Goal: Task Accomplishment & Management: Use online tool/utility

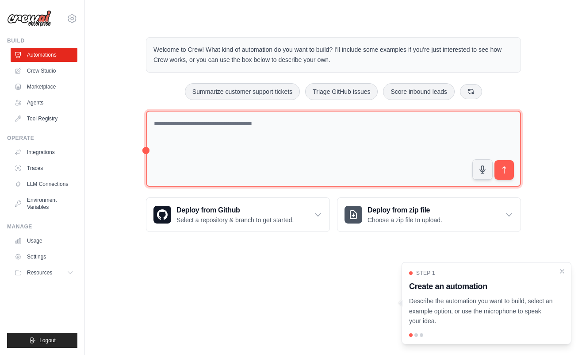
click at [237, 130] on textarea at bounding box center [333, 149] width 375 height 76
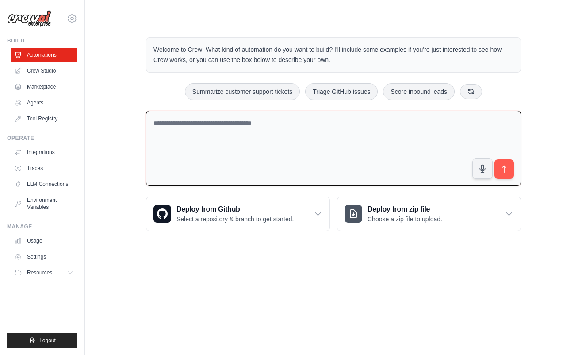
click at [277, 142] on textarea at bounding box center [333, 149] width 375 height 76
click at [39, 102] on link "Agents" at bounding box center [44, 102] width 67 height 14
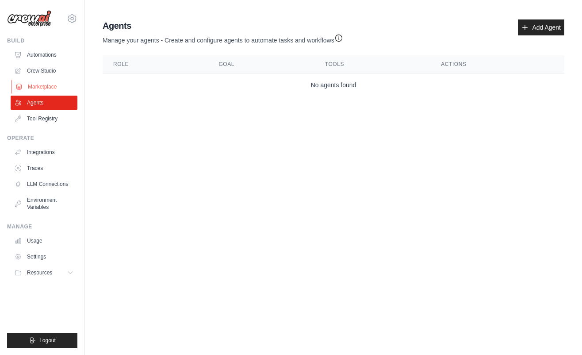
click at [41, 82] on link "Marketplace" at bounding box center [44, 87] width 67 height 14
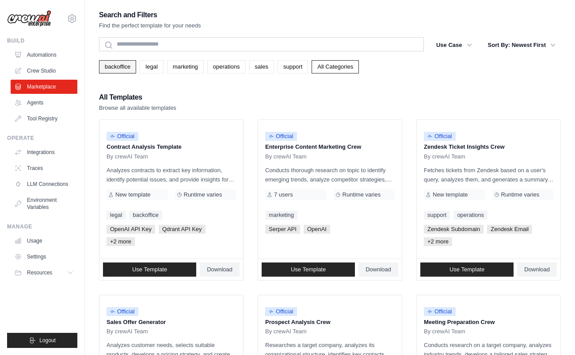
click at [134, 71] on link "backoffice" at bounding box center [117, 66] width 37 height 13
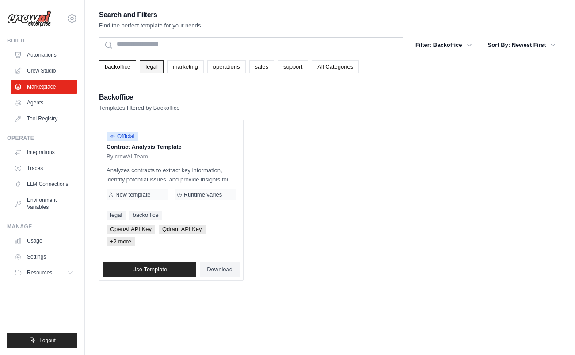
click at [143, 68] on link "legal" at bounding box center [151, 66] width 23 height 13
click at [119, 161] on div "Official Contract Analysis Template By crewAI Team Analyzes contracts to extrac…" at bounding box center [171, 189] width 144 height 138
click at [136, 147] on p "Contract Analysis Template" at bounding box center [172, 146] width 130 height 9
click at [122, 134] on span "Official" at bounding box center [123, 136] width 32 height 9
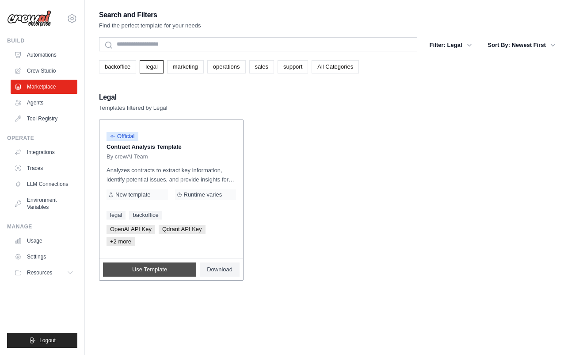
click at [174, 272] on link "Use Template" at bounding box center [149, 269] width 93 height 14
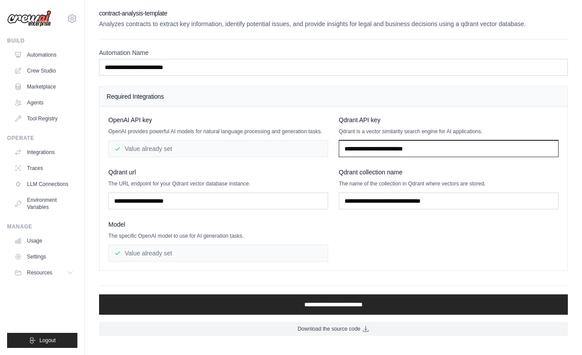
click at [384, 153] on input "text" at bounding box center [449, 148] width 220 height 17
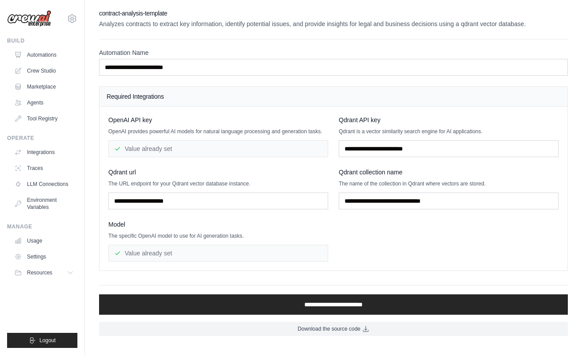
click at [382, 168] on span "Qdrant collection name" at bounding box center [371, 172] width 64 height 9
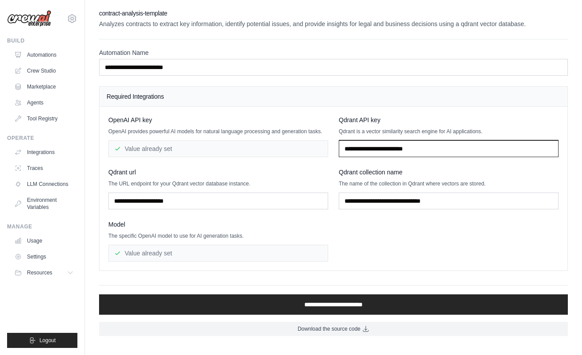
click at [441, 150] on input "text" at bounding box center [449, 148] width 220 height 17
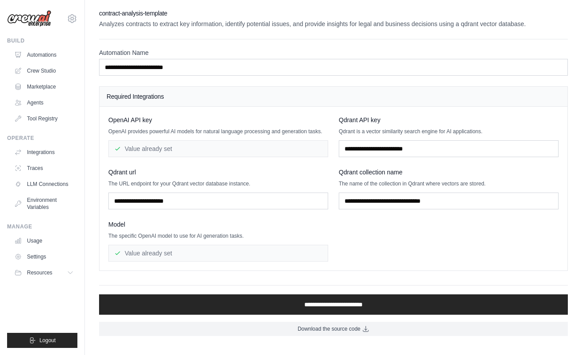
click at [237, 151] on div "Value already set" at bounding box center [218, 148] width 220 height 17
click at [33, 50] on link "Automations" at bounding box center [44, 55] width 67 height 14
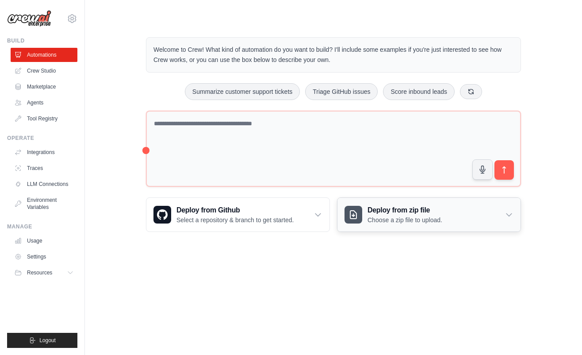
click at [385, 217] on p "Choose a zip file to upload." at bounding box center [404, 219] width 75 height 9
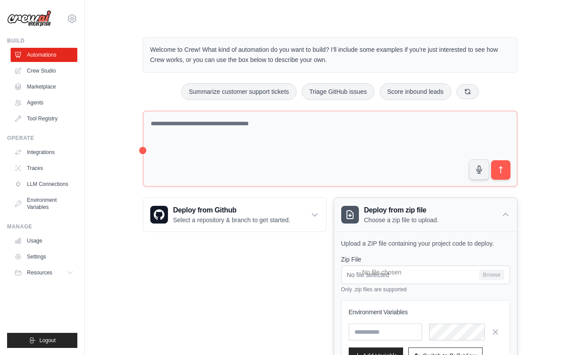
scroll to position [73, 0]
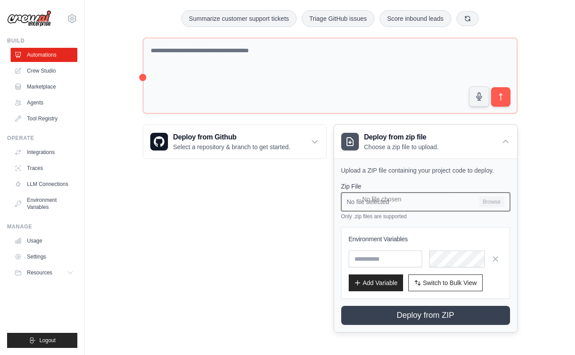
click at [500, 199] on input "No file selected Browse" at bounding box center [425, 201] width 169 height 19
type input "**********"
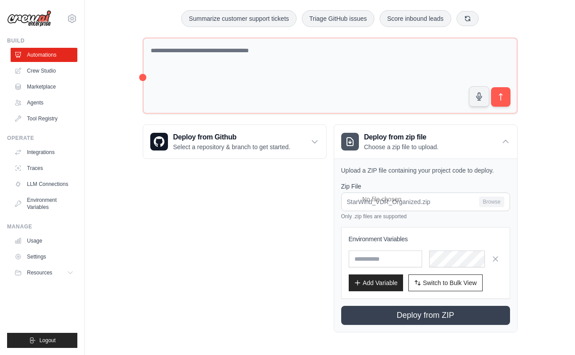
click at [433, 316] on p "Describe the automation you want to build, select an example option, or use the…" at bounding box center [474, 315] width 137 height 29
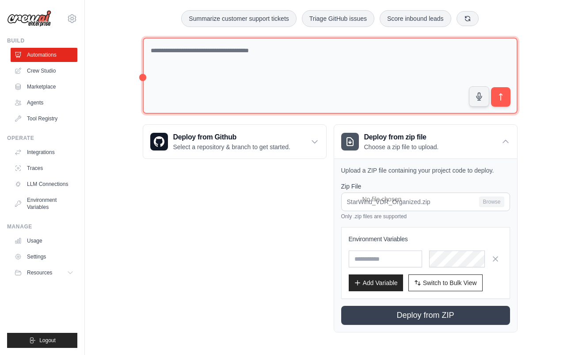
click at [297, 90] on textarea at bounding box center [330, 76] width 375 height 76
type textarea "***"
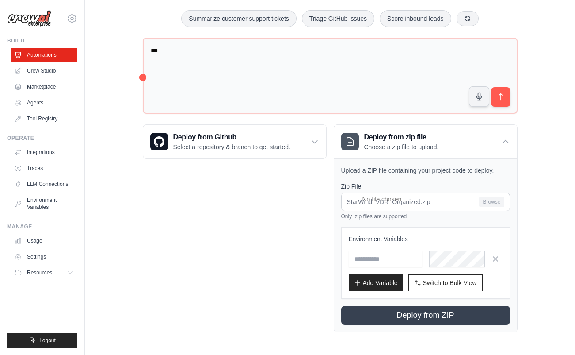
click at [447, 309] on p "Describe the automation you want to build, select an example option, or use the…" at bounding box center [474, 315] width 137 height 29
click at [492, 256] on icon "button" at bounding box center [495, 258] width 9 height 9
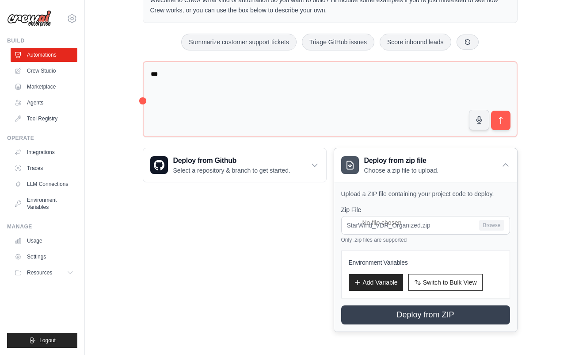
scroll to position [49, 0]
click at [501, 166] on icon at bounding box center [505, 165] width 9 height 9
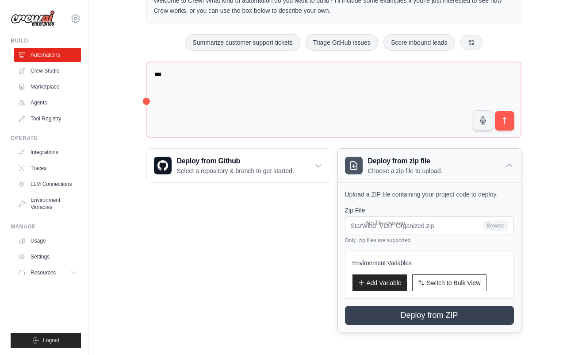
scroll to position [0, 0]
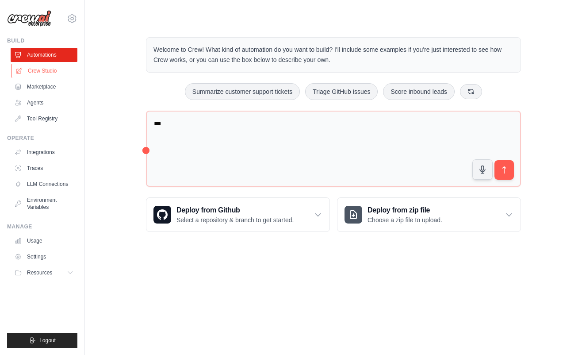
click at [40, 67] on link "Crew Studio" at bounding box center [44, 71] width 67 height 14
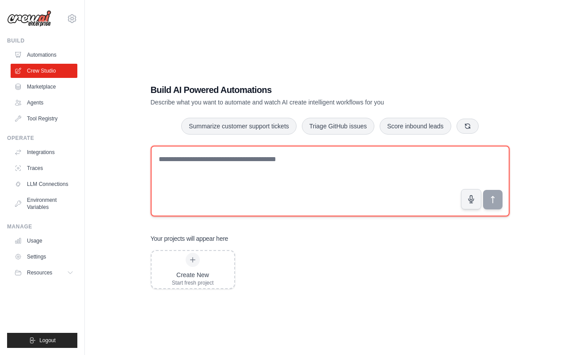
click at [274, 181] on textarea at bounding box center [330, 180] width 359 height 71
